Goal: Information Seeking & Learning: Learn about a topic

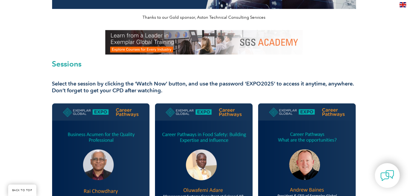
scroll to position [148, 0]
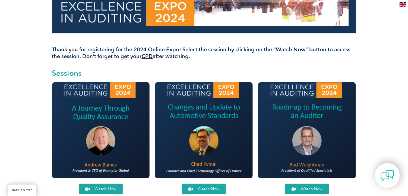
scroll to position [148, 0]
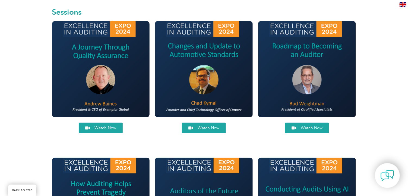
click at [111, 129] on span "Watch Now" at bounding box center [106, 128] width 22 height 4
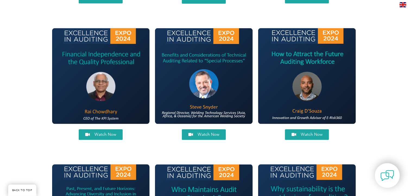
scroll to position [518, 0]
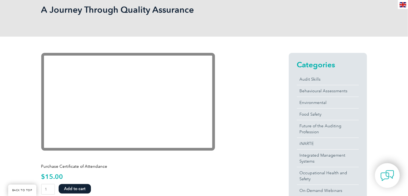
scroll to position [74, 0]
